Goal: Find contact information: Find contact information

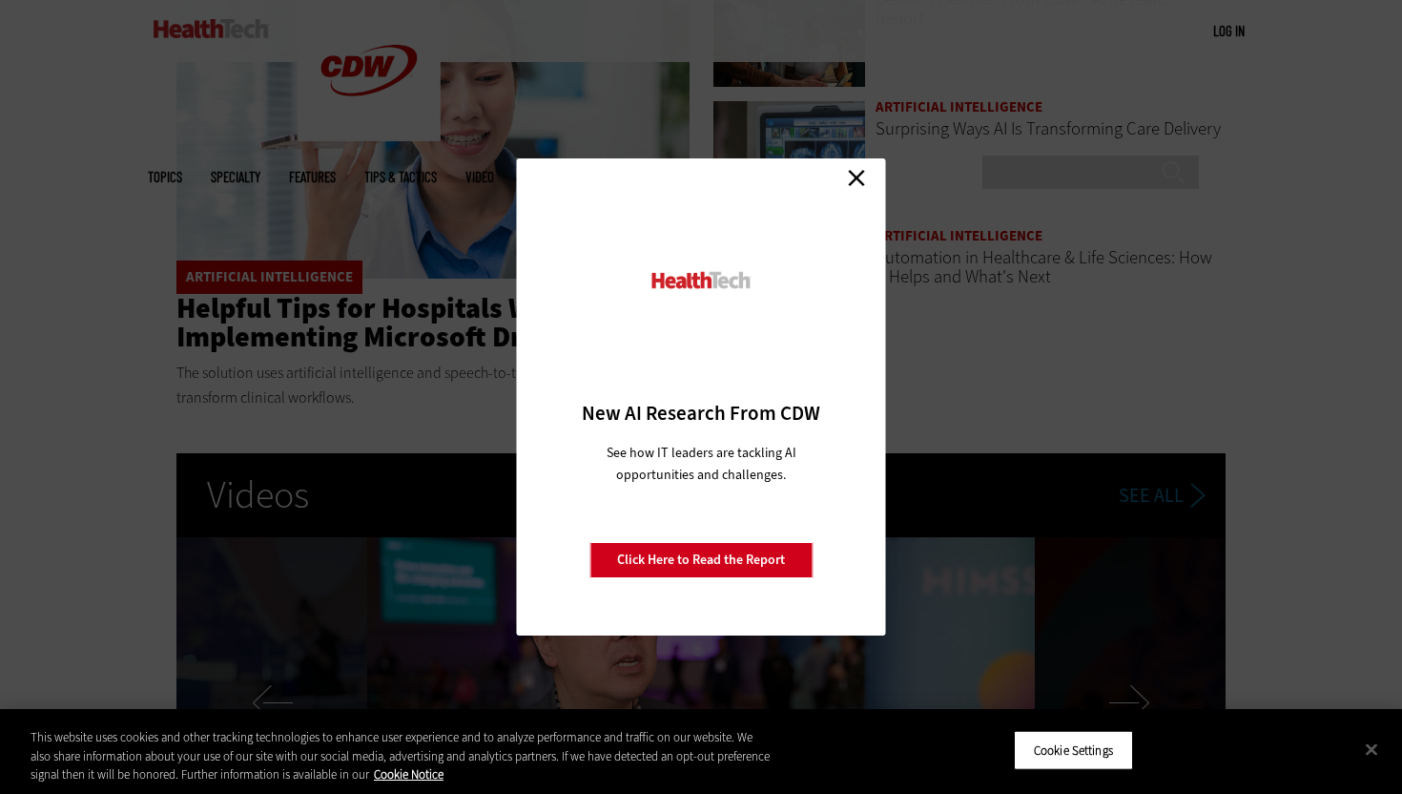
scroll to position [3039, 0]
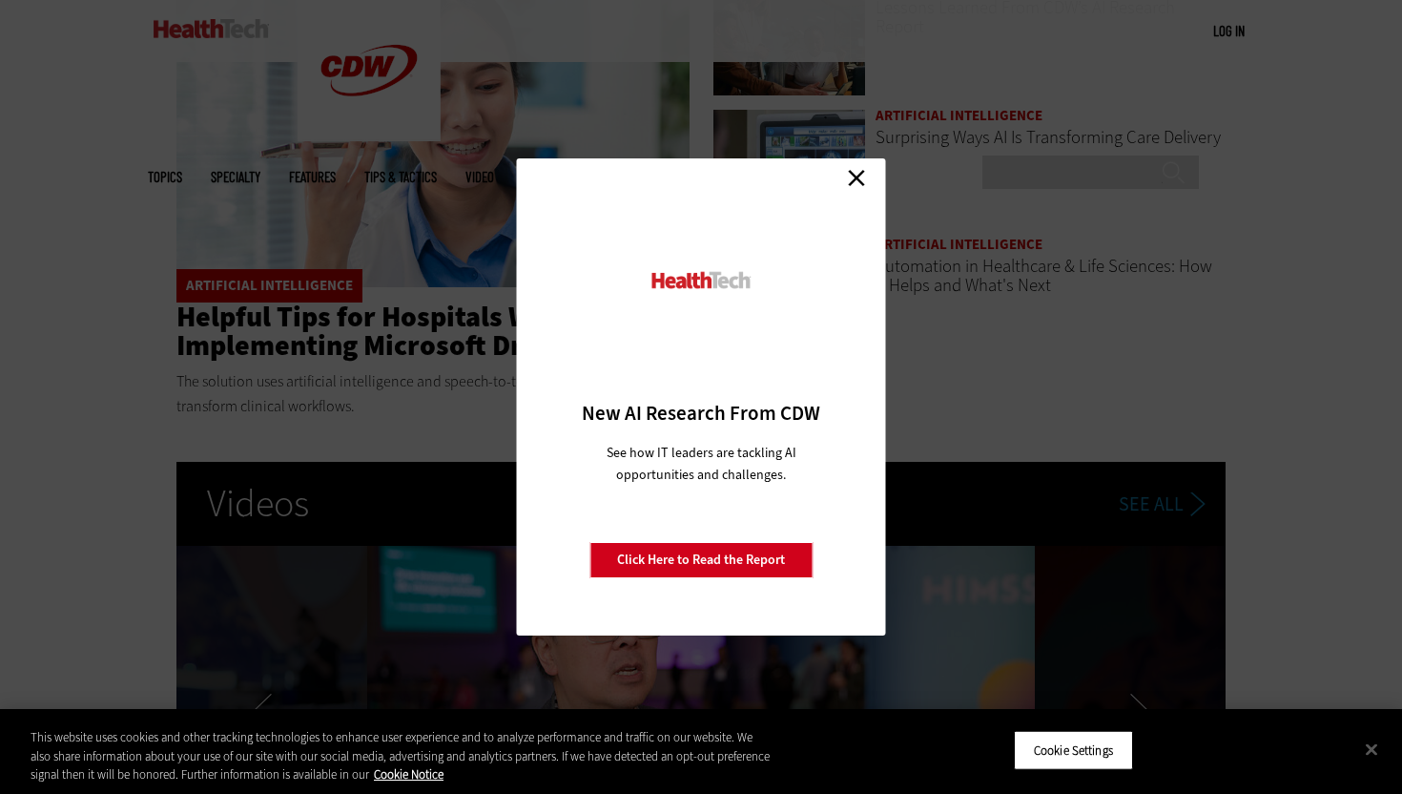
click at [270, 442] on div "Close New AI Research From CDW See how IT leaders are tackling AI opportunities…" at bounding box center [701, 397] width 1402 height 794
click at [860, 176] on link "Close" at bounding box center [856, 177] width 29 height 29
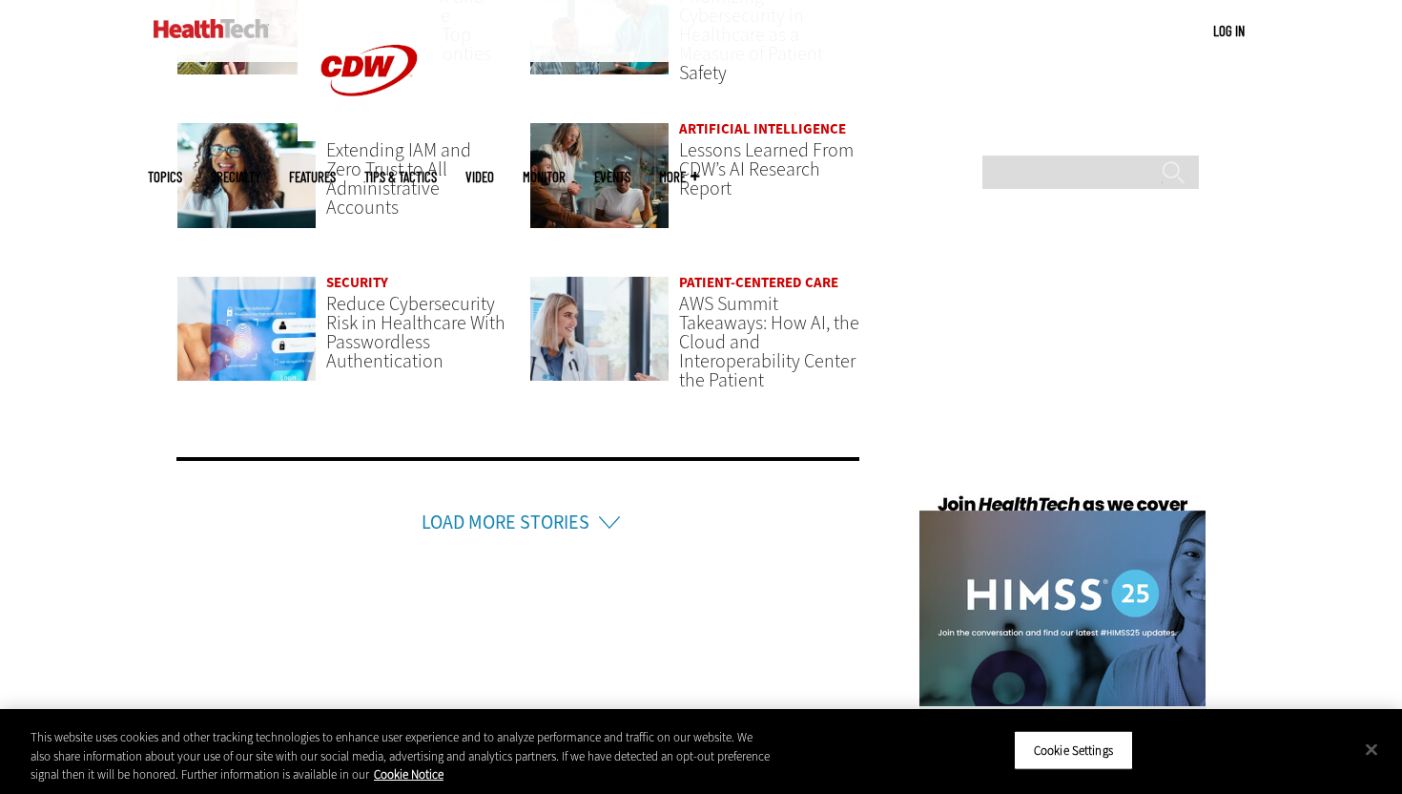
scroll to position [4454, 0]
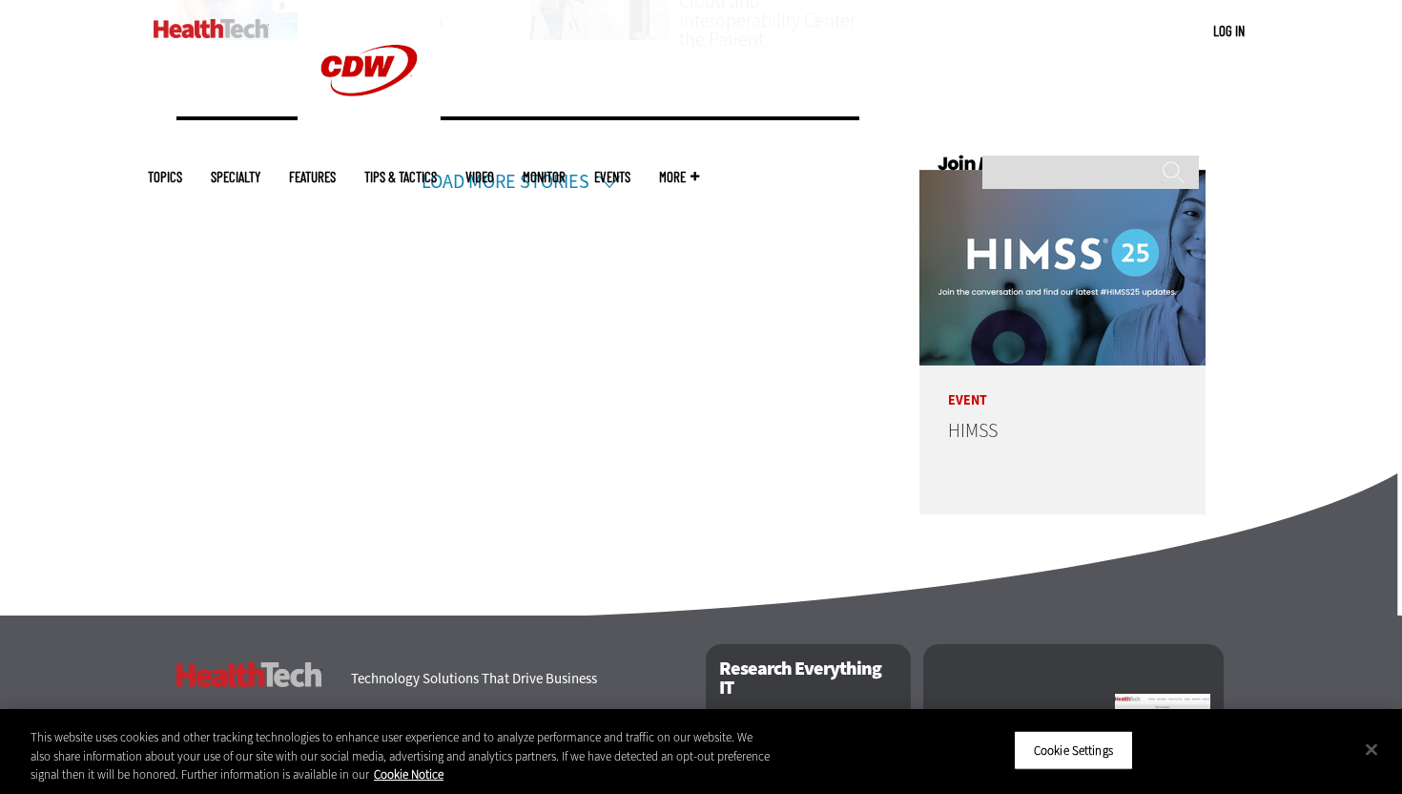
click at [271, 740] on link "Contact Us" at bounding box center [303, 750] width 90 height 20
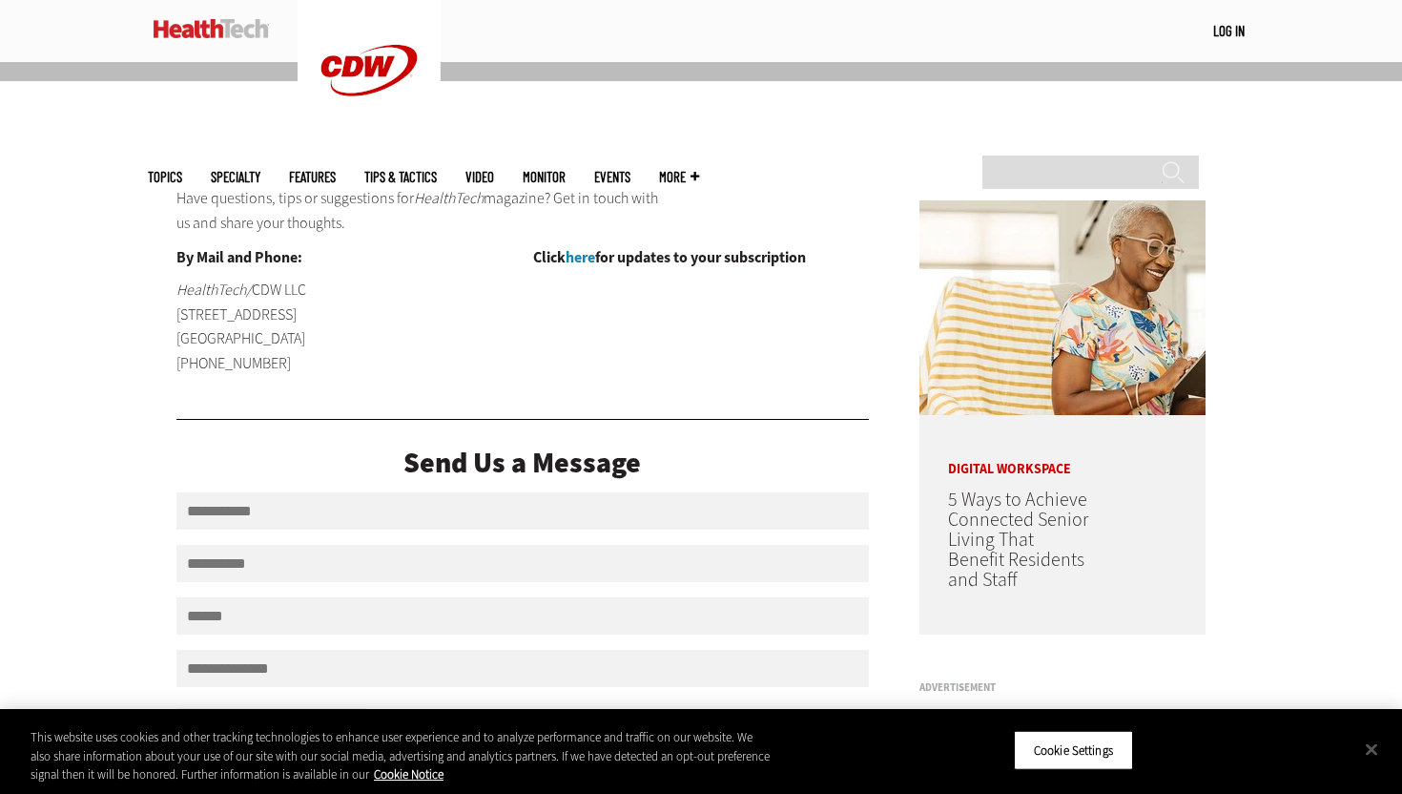
scroll to position [53, 0]
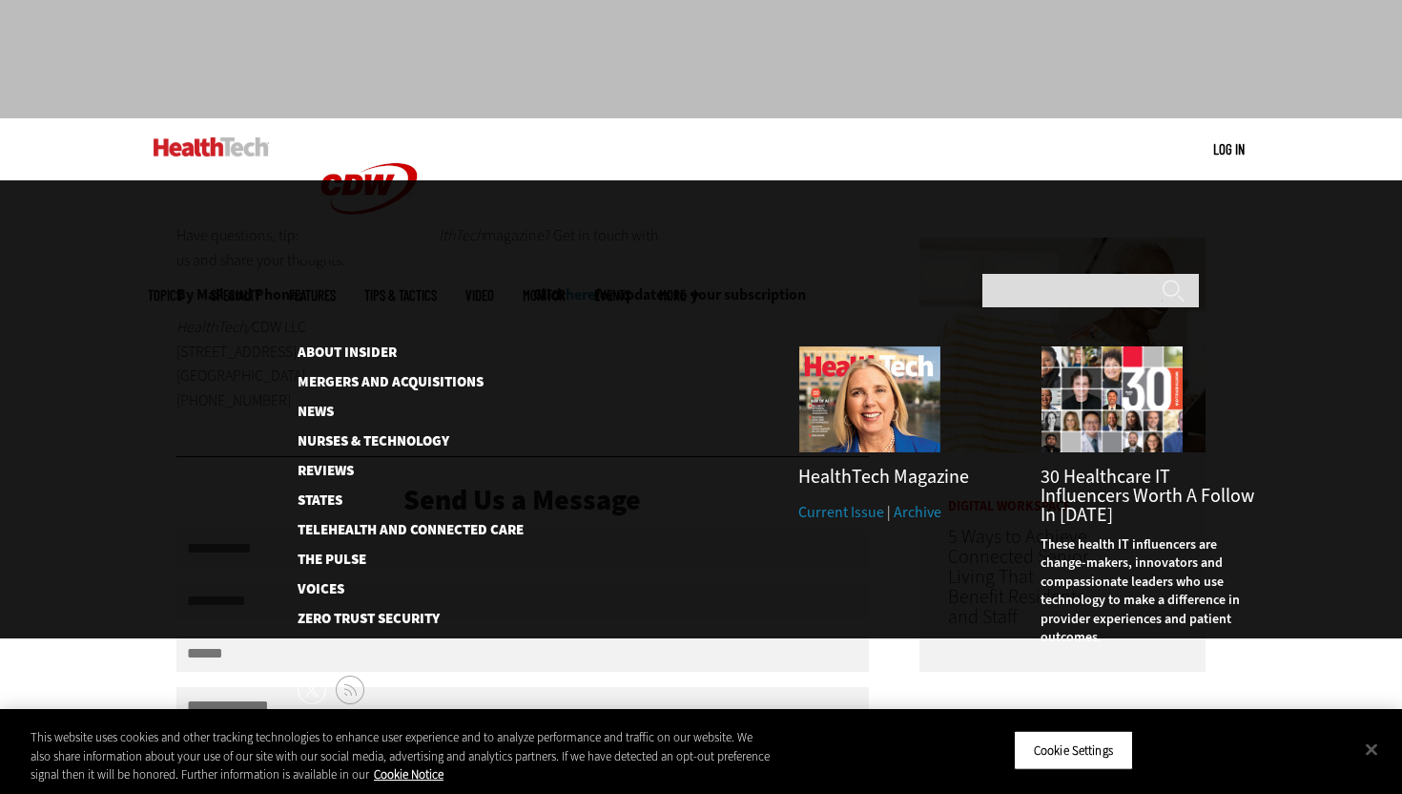
click at [699, 288] on span "More" at bounding box center [679, 295] width 40 height 14
